Goal: Task Accomplishment & Management: Manage account settings

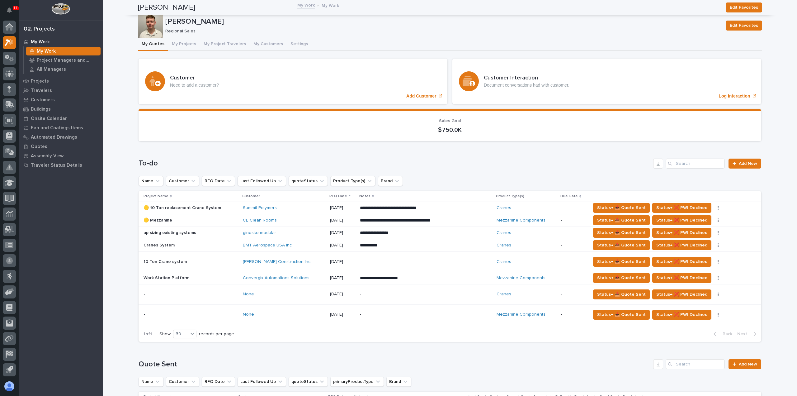
scroll to position [93, 0]
click at [459, 237] on div "**********" at bounding box center [426, 232] width 132 height 11
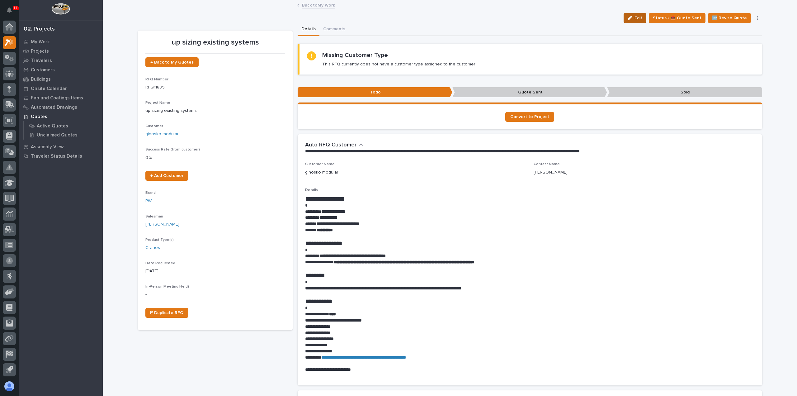
click at [642, 19] on span "Edit" at bounding box center [639, 18] width 8 height 6
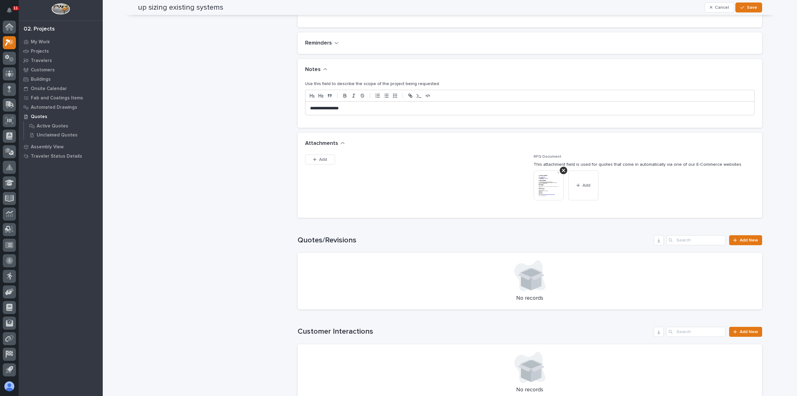
scroll to position [343, 0]
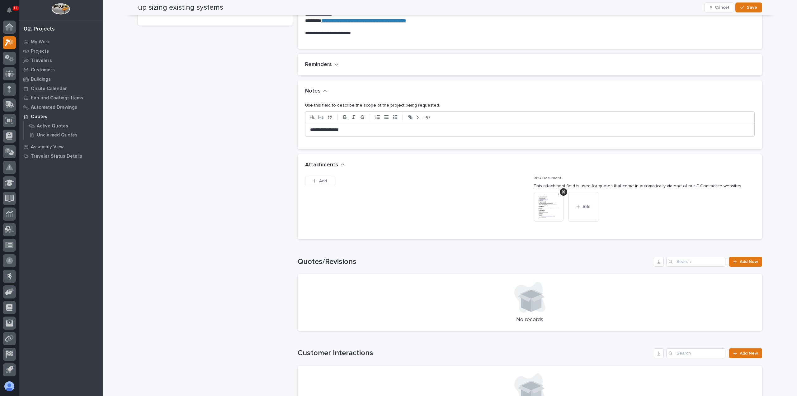
click at [431, 125] on div "**********" at bounding box center [529, 130] width 449 height 14
drag, startPoint x: 417, startPoint y: 126, endPoint x: 202, endPoint y: 114, distance: 215.5
click at [202, 114] on div "up sizing existing systems ← Back to My Quotes RFQ Number RFQ11895 Project Name…" at bounding box center [450, 91] width 624 height 823
click at [366, 129] on p "**********" at bounding box center [530, 130] width 440 height 6
click at [742, 7] on icon "button" at bounding box center [742, 7] width 4 height 4
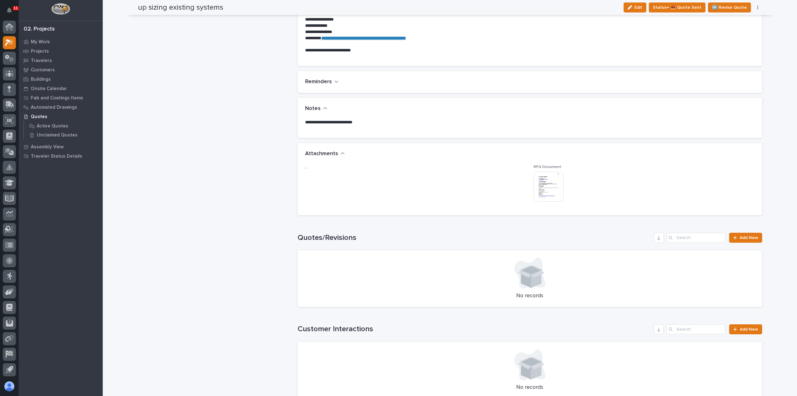
scroll to position [0, 0]
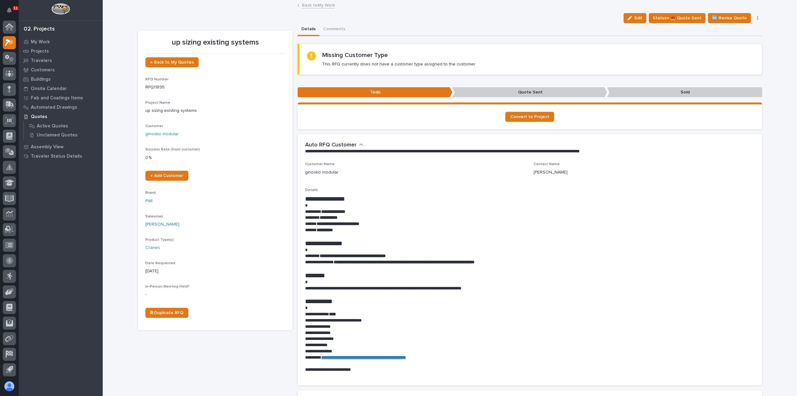
click at [324, 6] on link "Back to My Work" at bounding box center [318, 4] width 33 height 7
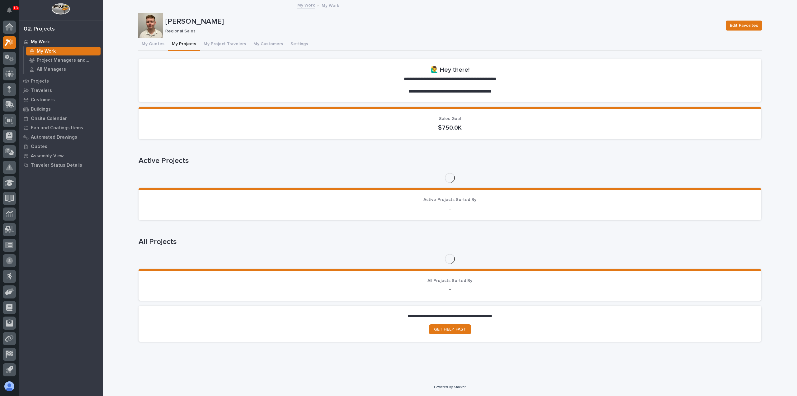
click at [171, 44] on button "My Projects" at bounding box center [184, 44] width 32 height 13
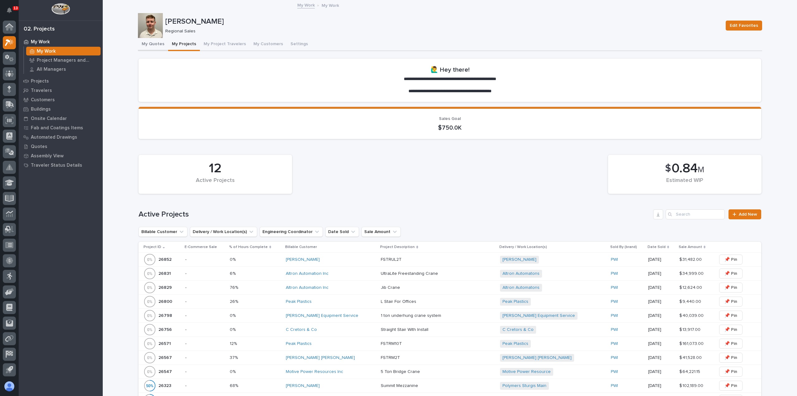
click at [149, 47] on button "My Quotes" at bounding box center [153, 44] width 30 height 13
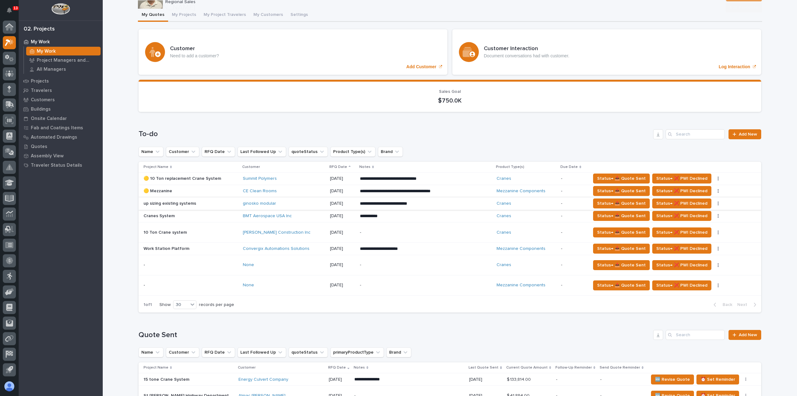
scroll to position [62, 0]
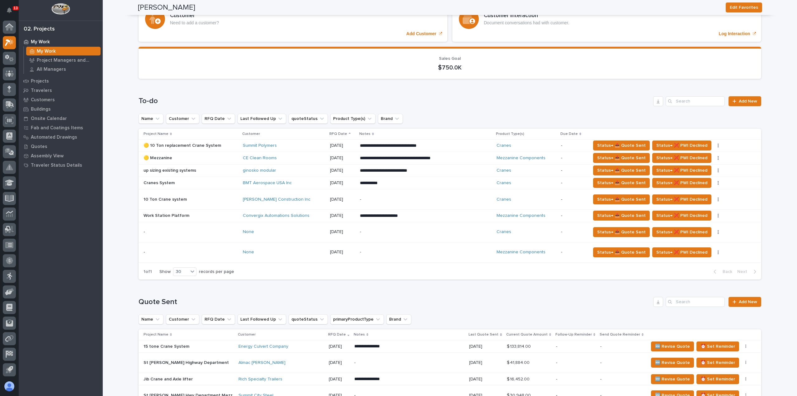
click at [320, 215] on div "Convergix Automations Solutions" at bounding box center [284, 215] width 82 height 5
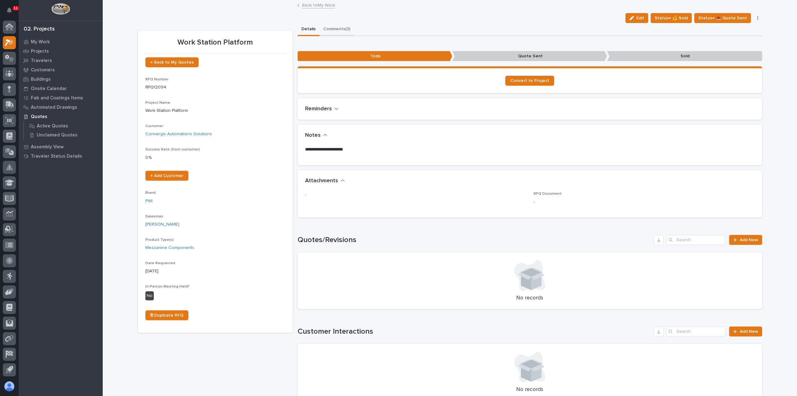
click at [331, 27] on button "Comments (3)" at bounding box center [336, 29] width 35 height 13
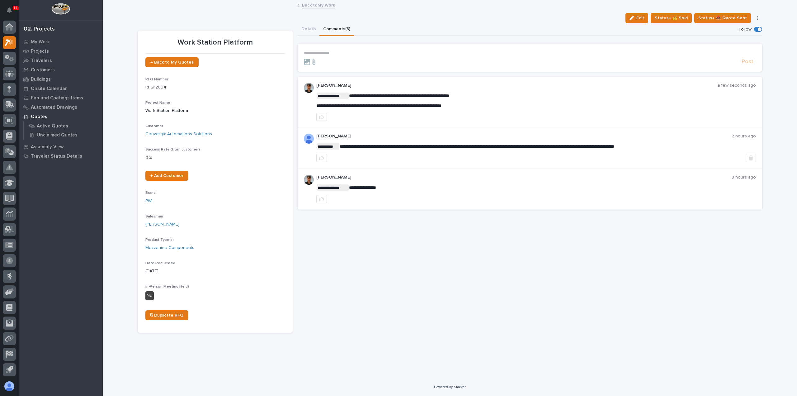
click at [325, 55] on p "**********" at bounding box center [530, 52] width 452 height 5
click at [324, 116] on button "button" at bounding box center [321, 117] width 11 height 8
click at [314, 5] on link "Back to My Work" at bounding box center [318, 4] width 33 height 7
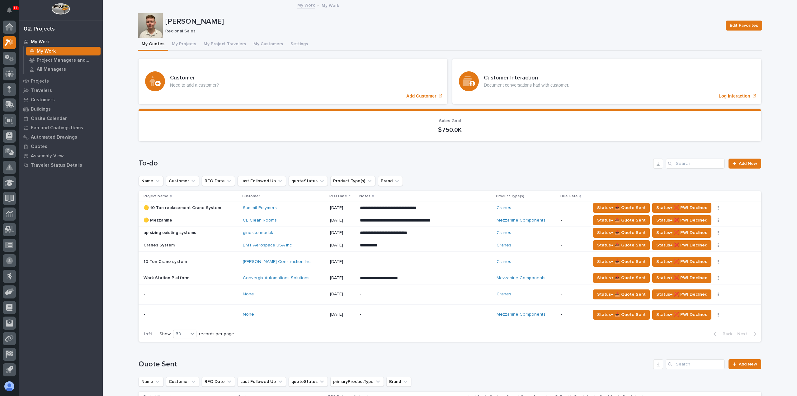
click at [439, 279] on p "**********" at bounding box center [414, 278] width 109 height 6
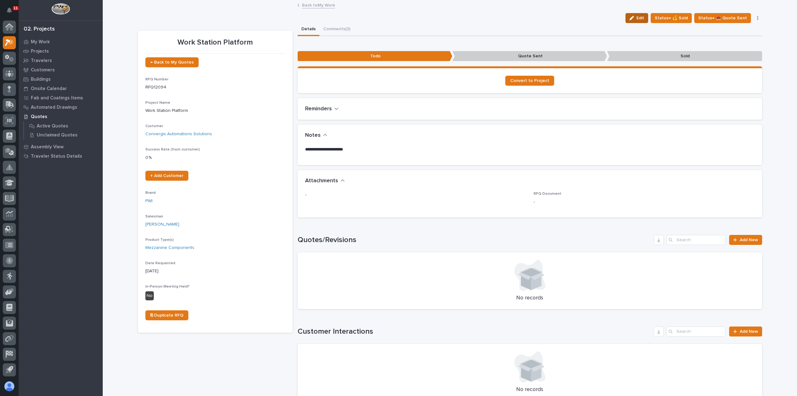
click at [634, 19] on icon "button" at bounding box center [632, 18] width 4 height 4
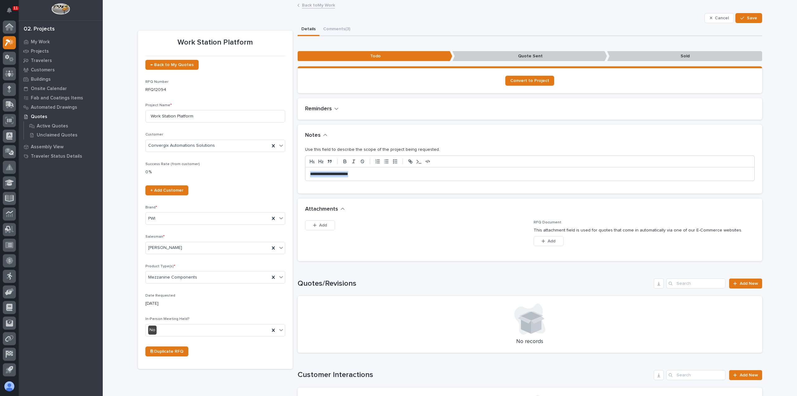
drag, startPoint x: 365, startPoint y: 174, endPoint x: 291, endPoint y: 174, distance: 73.5
click at [291, 174] on div "Work Station Platform ← Back to My Quotes RFQ Number RFQ12094 Project Name * Wo…" at bounding box center [450, 295] width 624 height 544
click at [751, 18] on span "Save" at bounding box center [752, 18] width 10 height 6
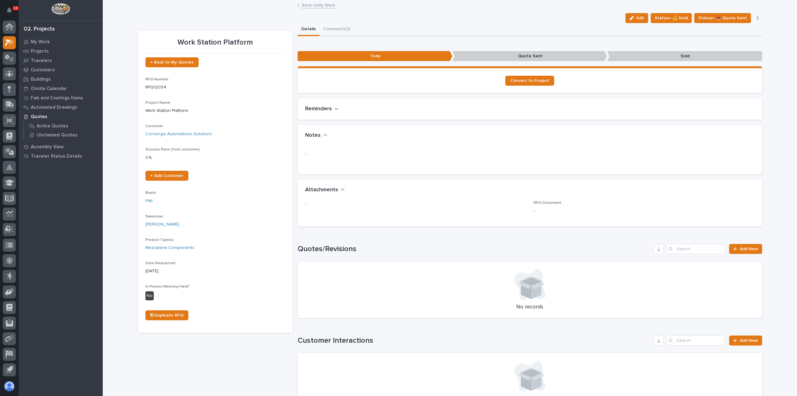
click at [304, 5] on link "Back to My Work" at bounding box center [318, 4] width 33 height 7
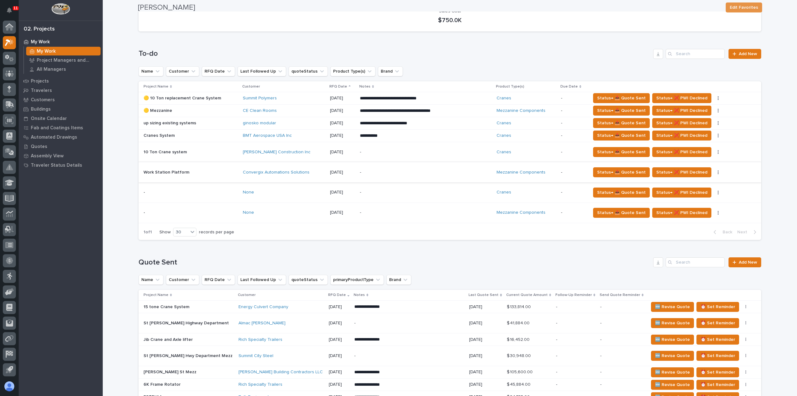
scroll to position [125, 0]
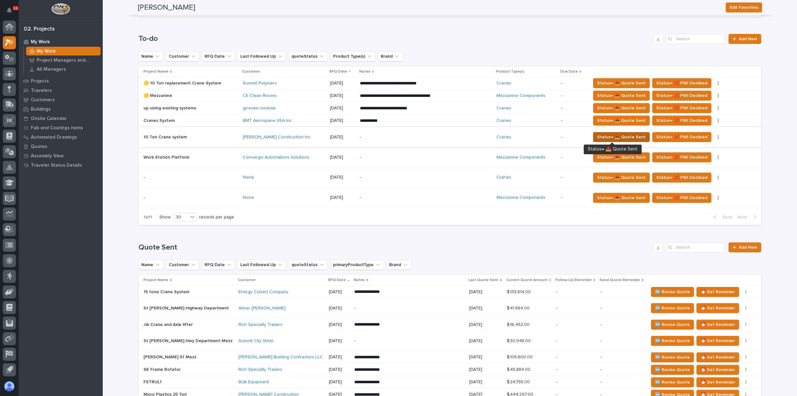
click at [602, 136] on span "Status→ 📤 Quote Sent" at bounding box center [621, 136] width 49 height 7
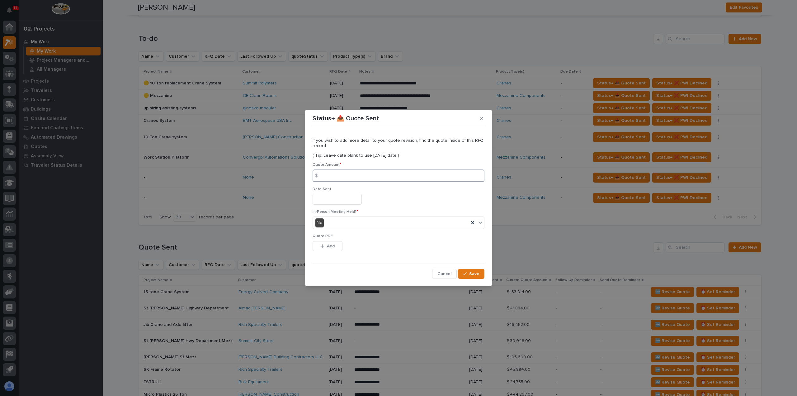
click at [371, 172] on input at bounding box center [399, 175] width 172 height 12
click at [331, 178] on input at bounding box center [399, 175] width 172 height 12
type input "149413"
click at [334, 199] on input "text" at bounding box center [337, 199] width 49 height 11
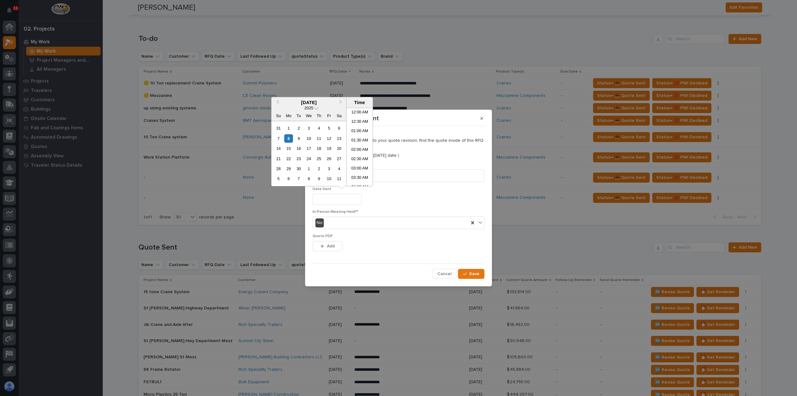
scroll to position [246, 0]
click at [291, 137] on div "8" at bounding box center [288, 138] width 8 height 8
type input "**********"
click at [335, 247] on button "Add" at bounding box center [328, 246] width 30 height 10
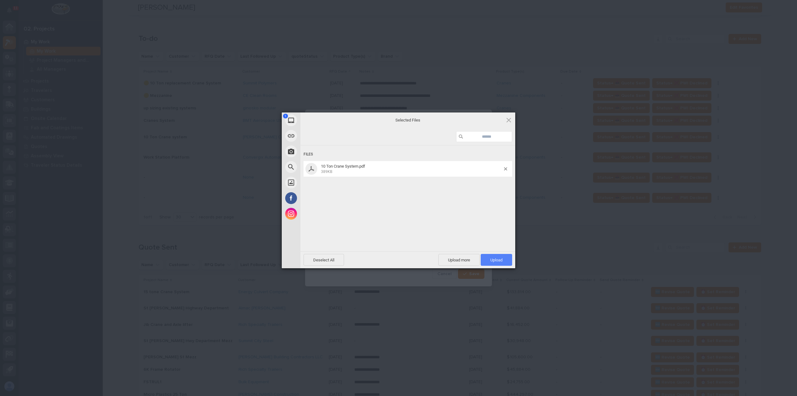
click at [493, 261] on span "Upload 1" at bounding box center [496, 259] width 12 height 5
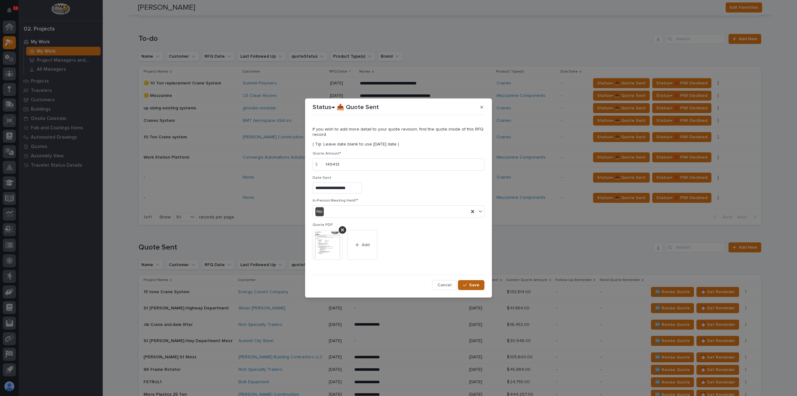
click at [471, 287] on span "Save" at bounding box center [474, 285] width 10 height 6
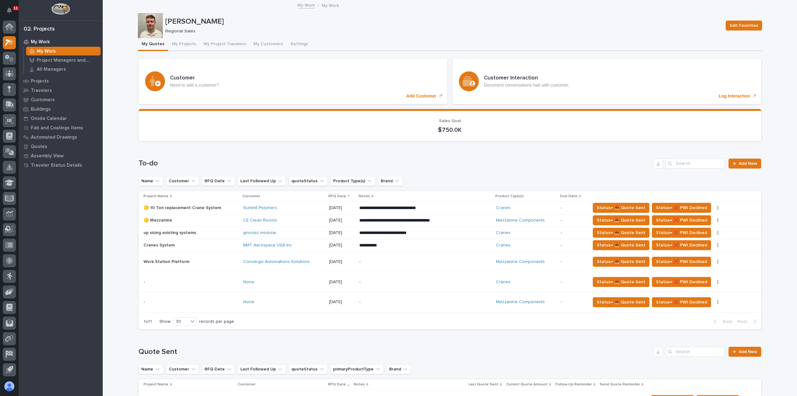
scroll to position [342, 0]
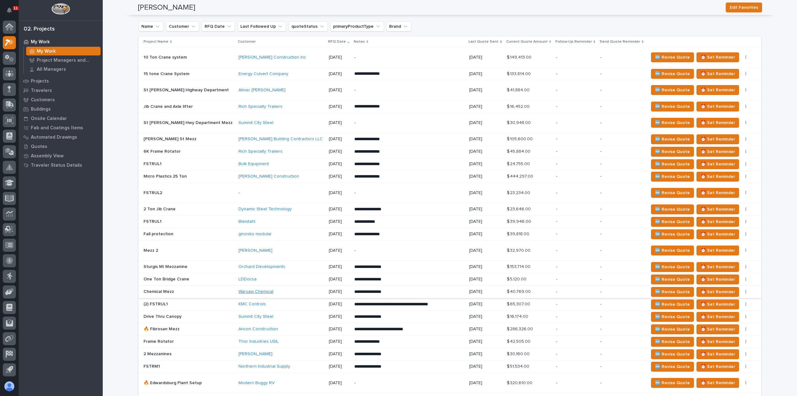
click at [239, 289] on link "Warsaw Chemical" at bounding box center [255, 291] width 35 height 5
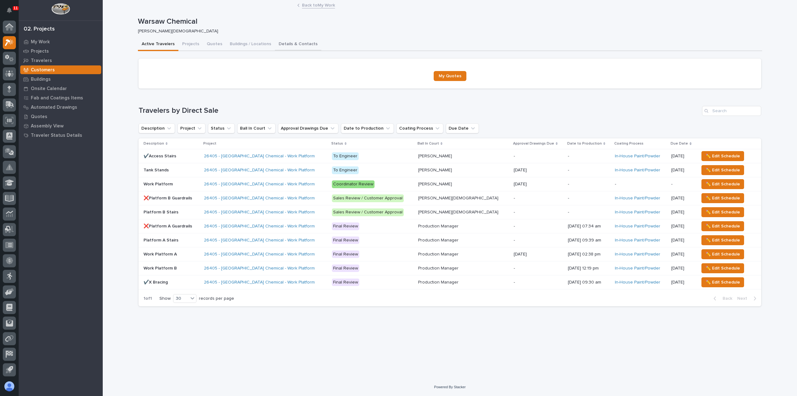
click at [276, 46] on button "Details & Contacts" at bounding box center [298, 44] width 46 height 13
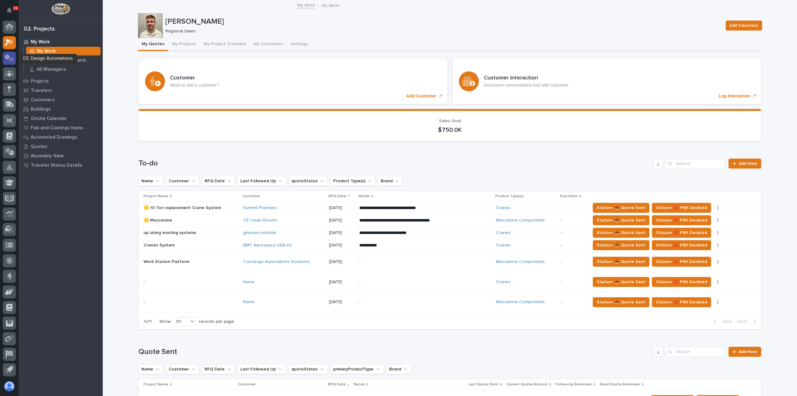
click at [14, 56] on div at bounding box center [9, 58] width 13 height 13
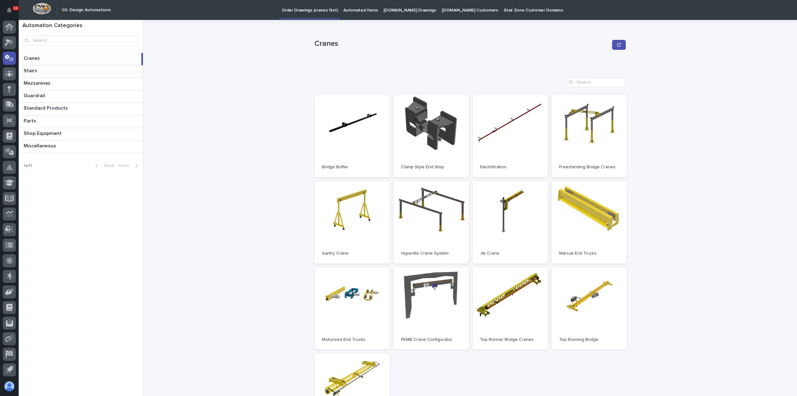
click at [78, 69] on p at bounding box center [82, 71] width 117 height 6
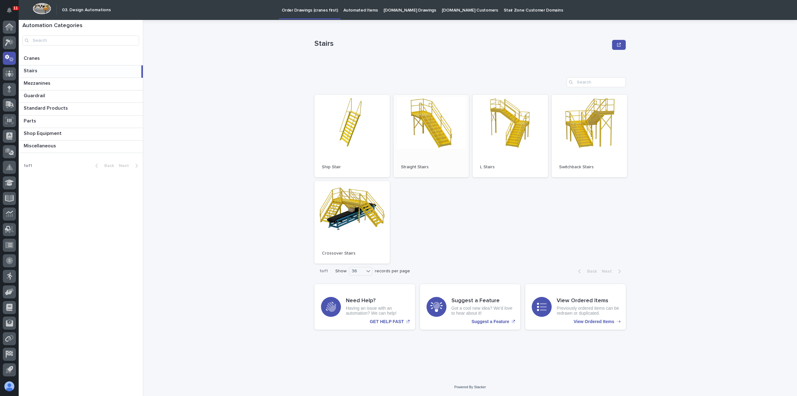
click at [429, 125] on link "Open" at bounding box center [431, 136] width 75 height 83
